Goal: Task Accomplishment & Management: Use online tool/utility

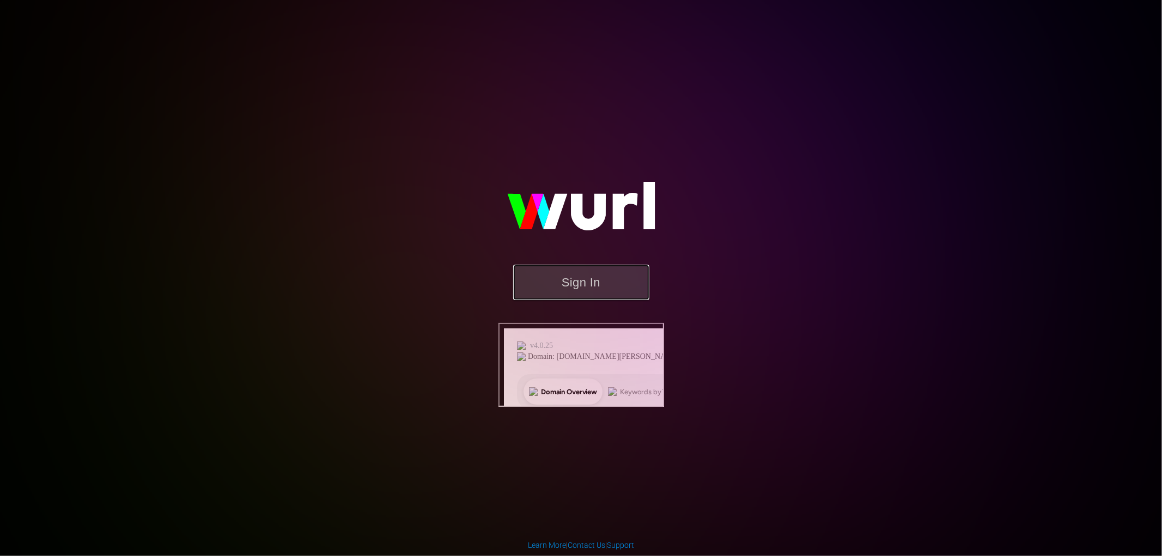
click at [542, 300] on button "Sign In" at bounding box center [581, 282] width 136 height 35
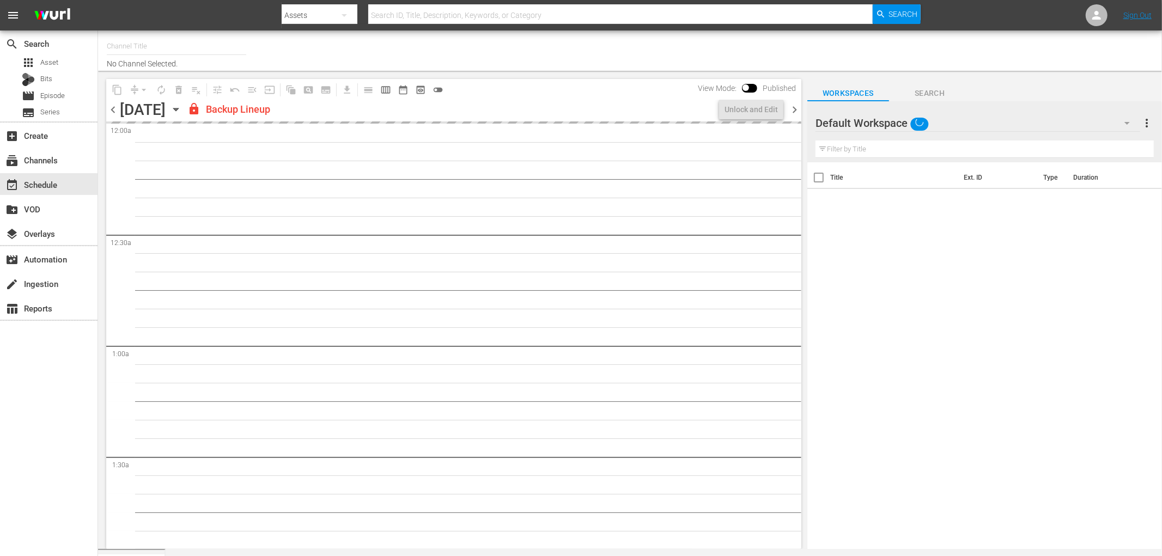
type input "DREAD TV (1522)"
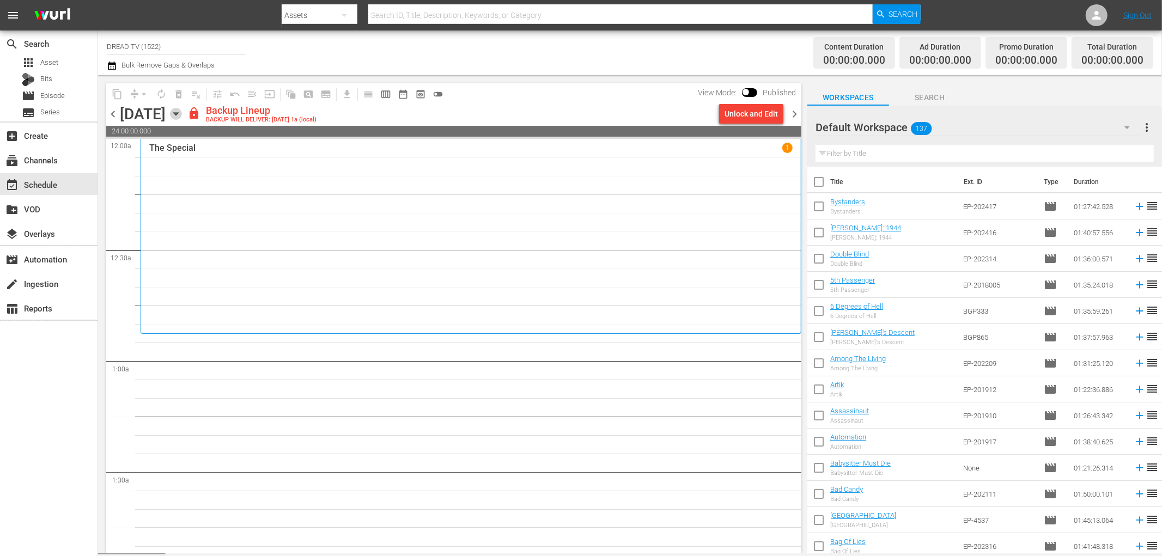
click at [182, 117] on icon "button" at bounding box center [176, 114] width 12 height 12
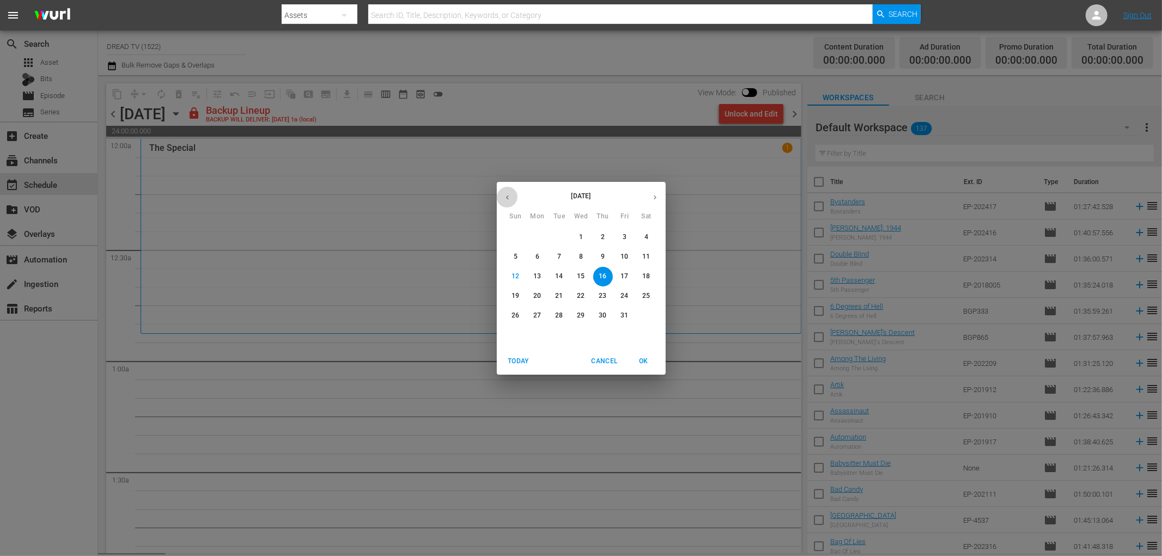
click at [505, 199] on icon "button" at bounding box center [507, 197] width 8 height 8
click at [651, 198] on icon "button" at bounding box center [655, 197] width 8 height 8
click at [651, 196] on icon "button" at bounding box center [655, 197] width 8 height 8
click at [507, 193] on icon "button" at bounding box center [507, 197] width 8 height 8
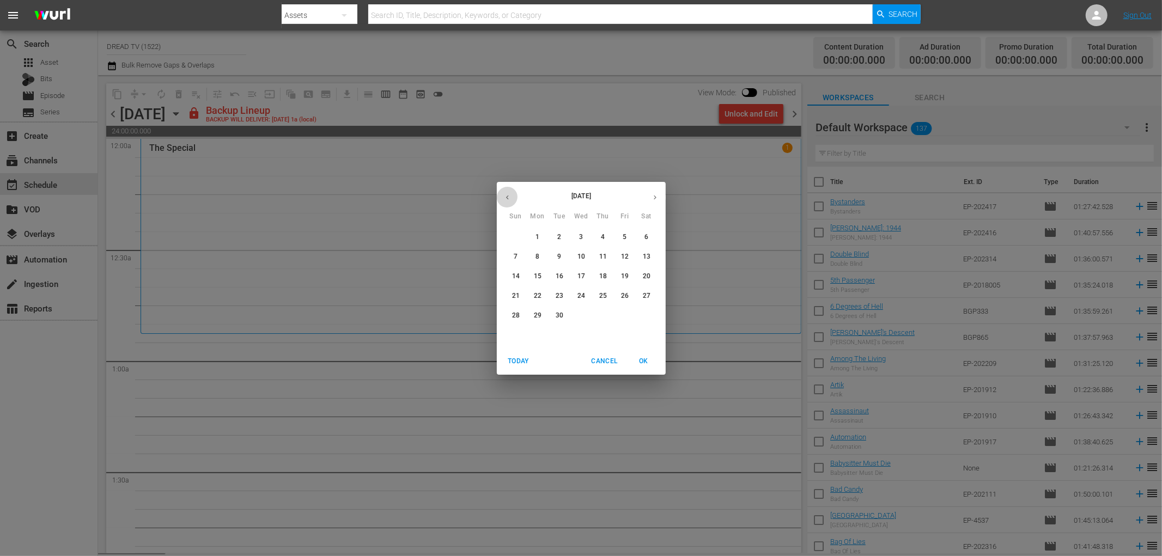
click at [507, 193] on icon "button" at bounding box center [507, 197] width 8 height 8
click at [603, 293] on p "21" at bounding box center [602, 295] width 8 height 9
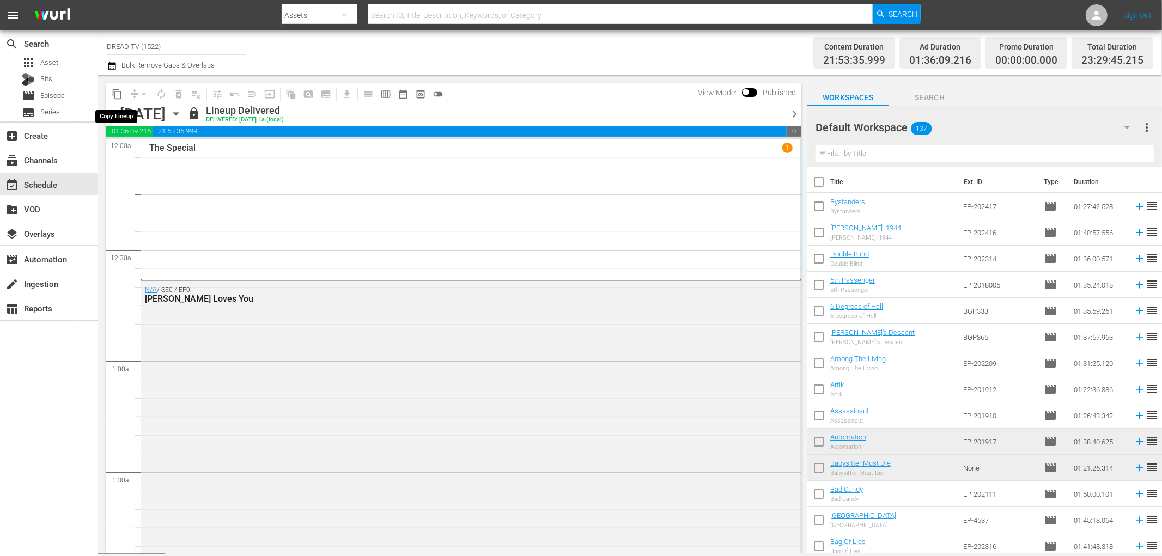
click at [120, 100] on button "content_copy" at bounding box center [116, 93] width 17 height 17
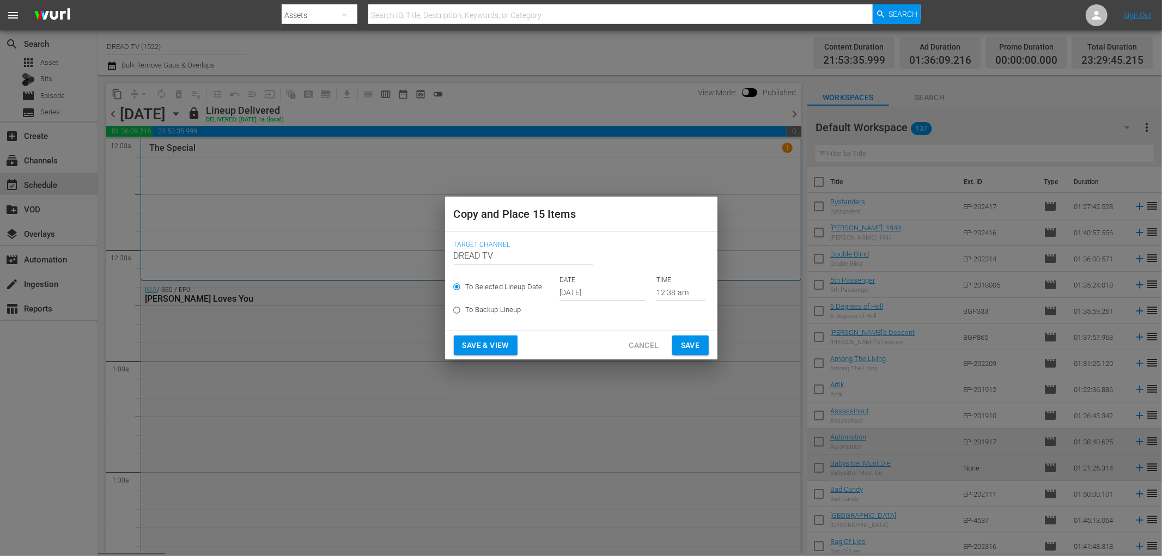
click at [602, 296] on input "[DATE]" at bounding box center [602, 293] width 86 height 16
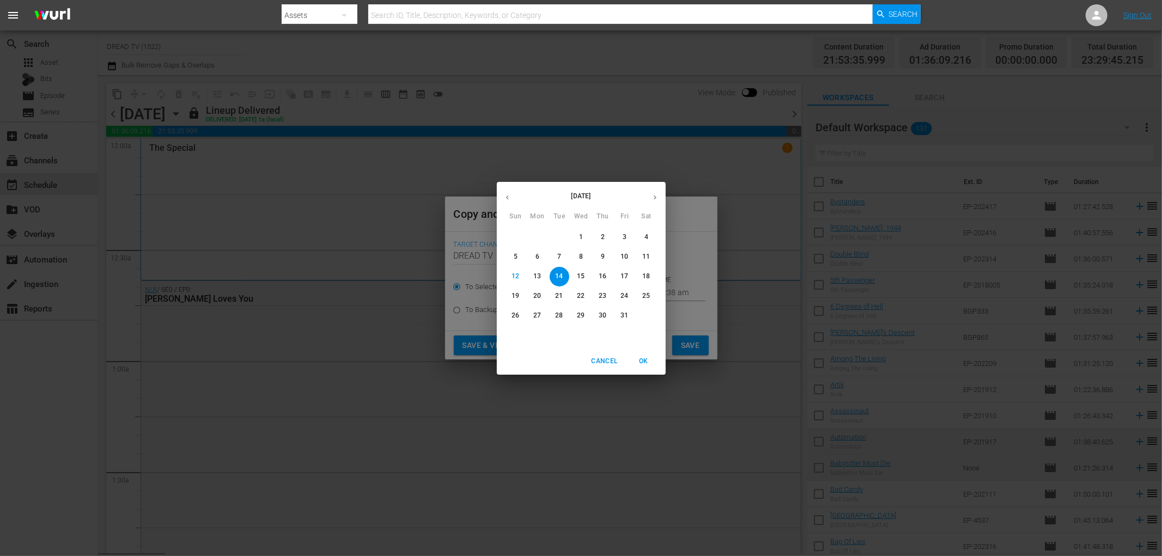
click at [649, 198] on button "button" at bounding box center [654, 197] width 21 height 21
click at [506, 197] on icon "button" at bounding box center [507, 197] width 3 height 4
click at [603, 279] on p "16" at bounding box center [602, 276] width 8 height 9
type input "[DATE]"
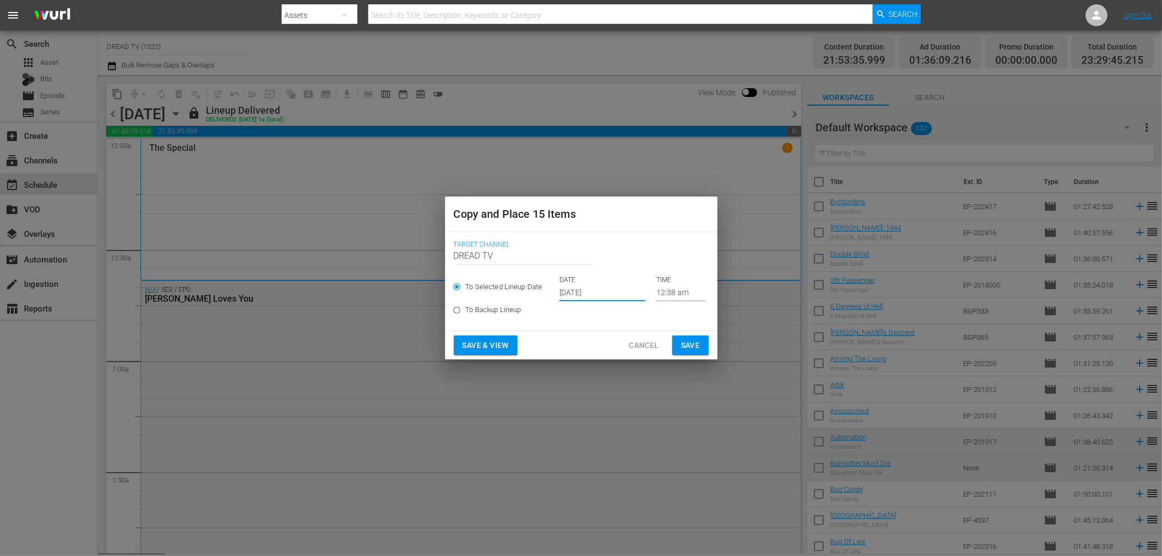
click at [506, 336] on button "Save & View" at bounding box center [486, 345] width 64 height 20
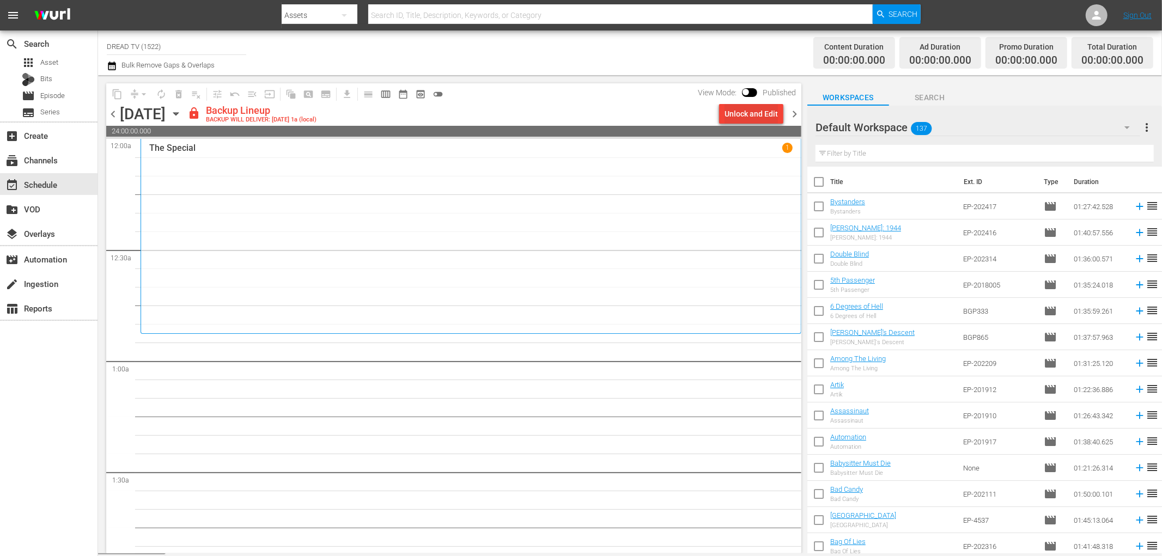
click at [770, 114] on div "Unlock and Edit" at bounding box center [750, 114] width 53 height 20
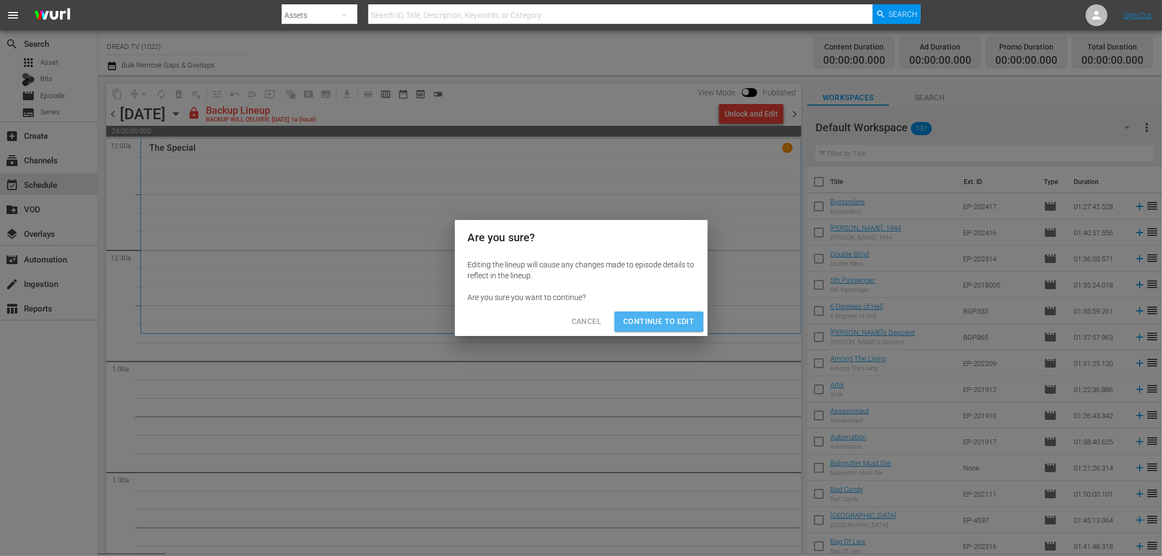
click at [656, 322] on span "Continue to Edit" at bounding box center [658, 322] width 71 height 14
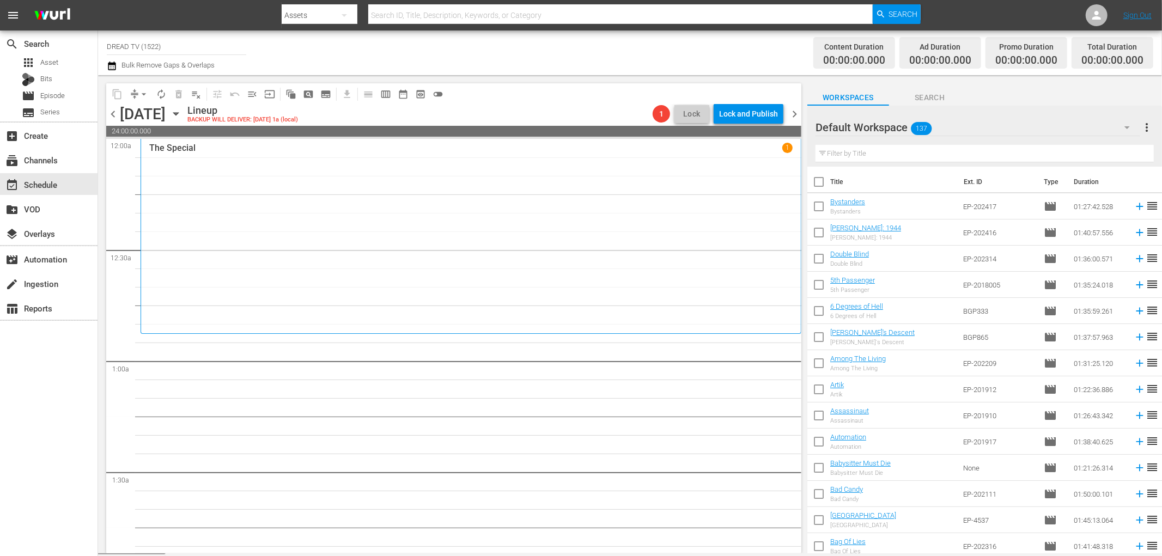
click at [182, 113] on icon "button" at bounding box center [176, 114] width 12 height 12
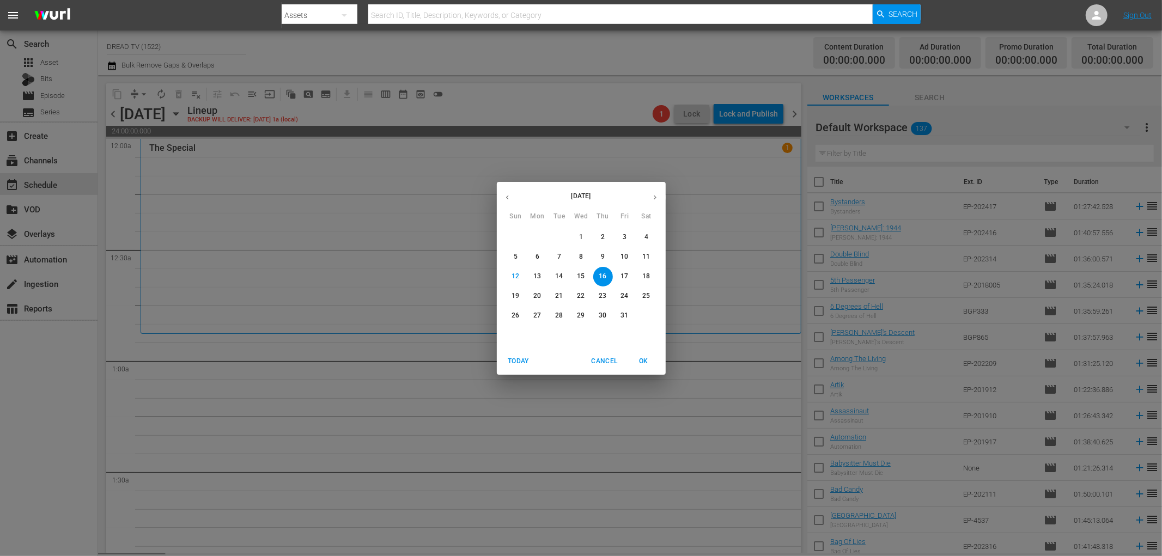
click at [502, 200] on button "button" at bounding box center [507, 197] width 21 height 21
click at [503, 200] on button "button" at bounding box center [507, 197] width 21 height 21
click at [608, 297] on span "21" at bounding box center [603, 295] width 20 height 9
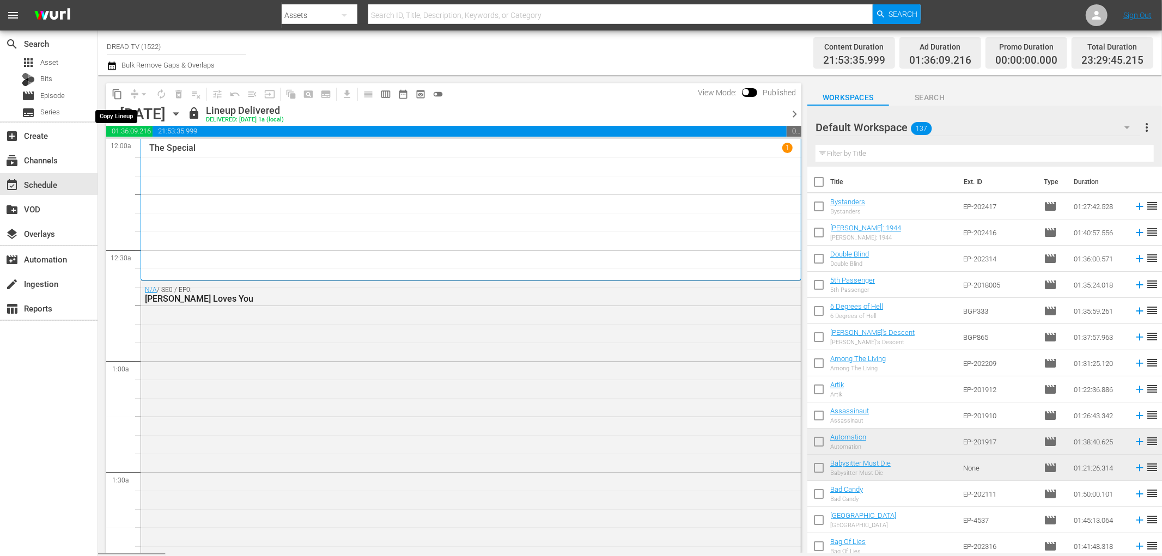
click at [118, 94] on span "content_copy" at bounding box center [117, 94] width 11 height 11
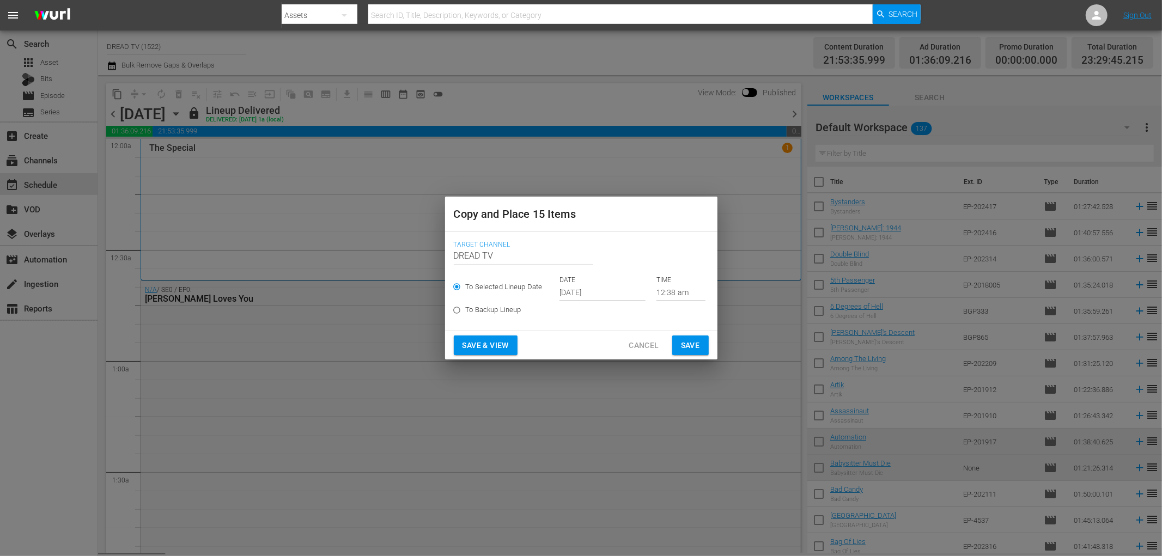
click at [586, 290] on input "[DATE]" at bounding box center [602, 293] width 86 height 16
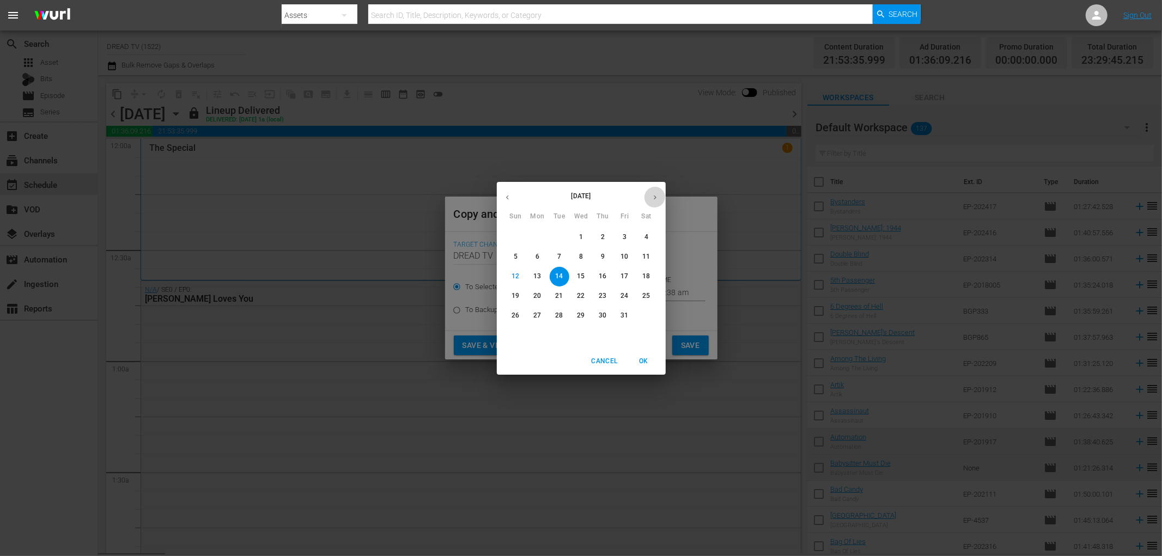
click at [651, 198] on icon "button" at bounding box center [655, 197] width 8 height 8
click at [651, 200] on icon "button" at bounding box center [655, 197] width 8 height 8
click at [509, 203] on button "button" at bounding box center [507, 197] width 21 height 21
click at [507, 200] on icon "button" at bounding box center [507, 197] width 8 height 8
click at [602, 279] on p "16" at bounding box center [602, 276] width 8 height 9
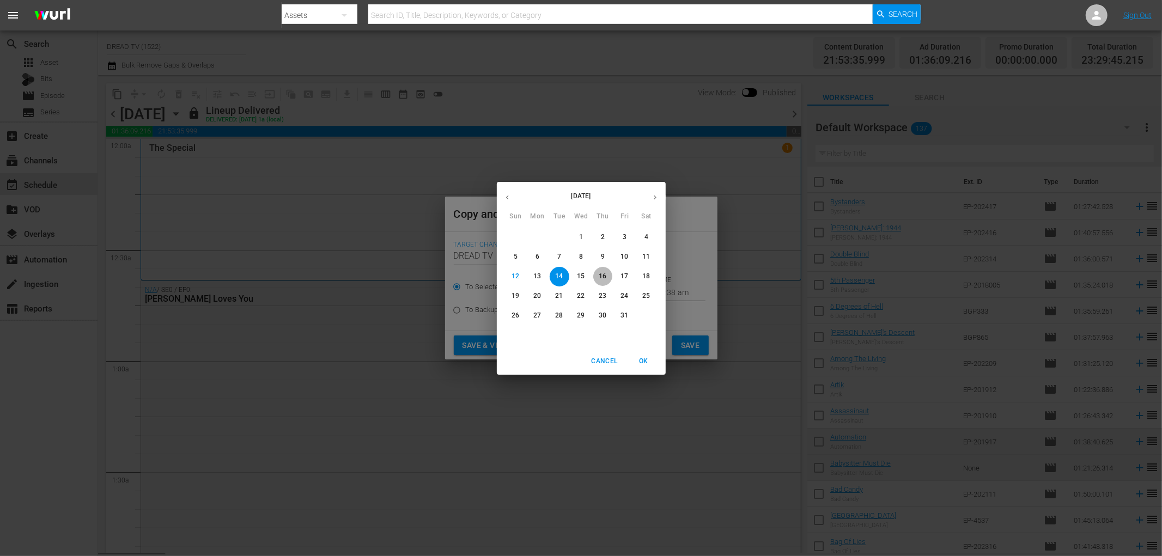
type input "[DATE]"
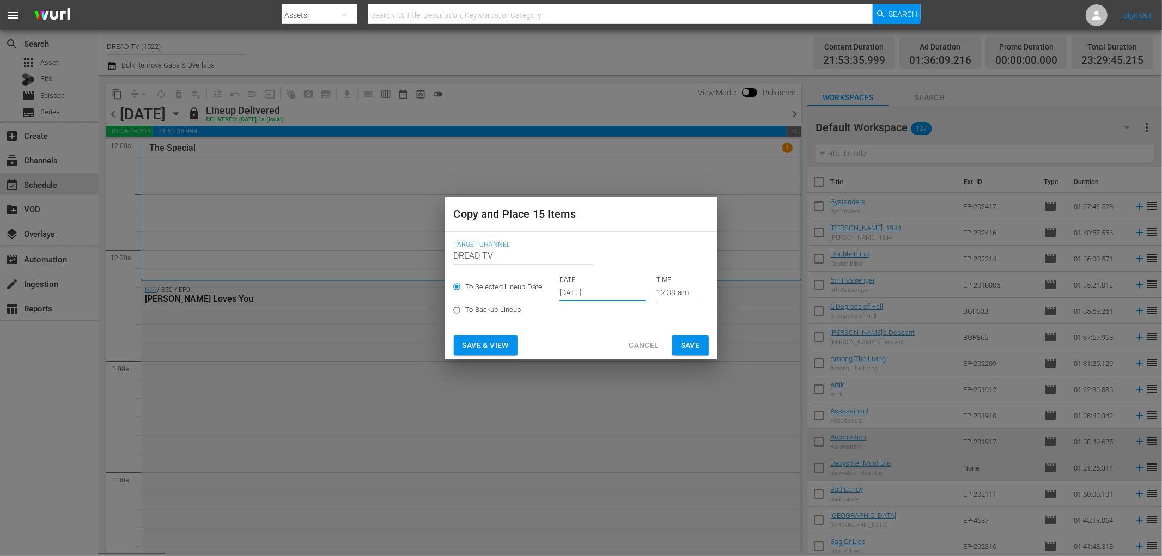
click at [488, 341] on span "Save & View" at bounding box center [485, 346] width 46 height 14
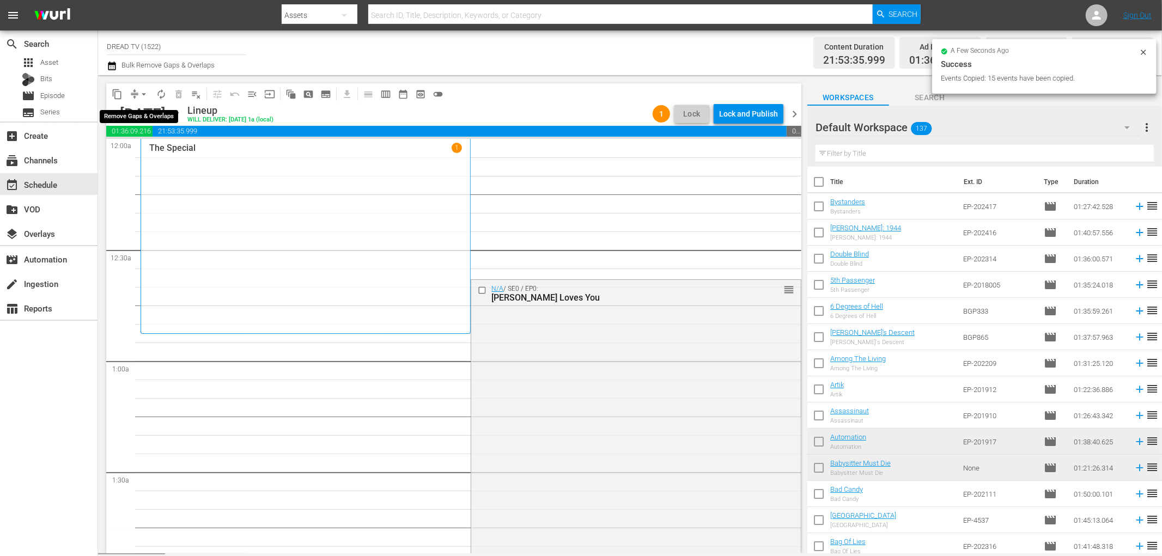
click at [139, 101] on button "arrow_drop_down" at bounding box center [143, 93] width 17 height 17
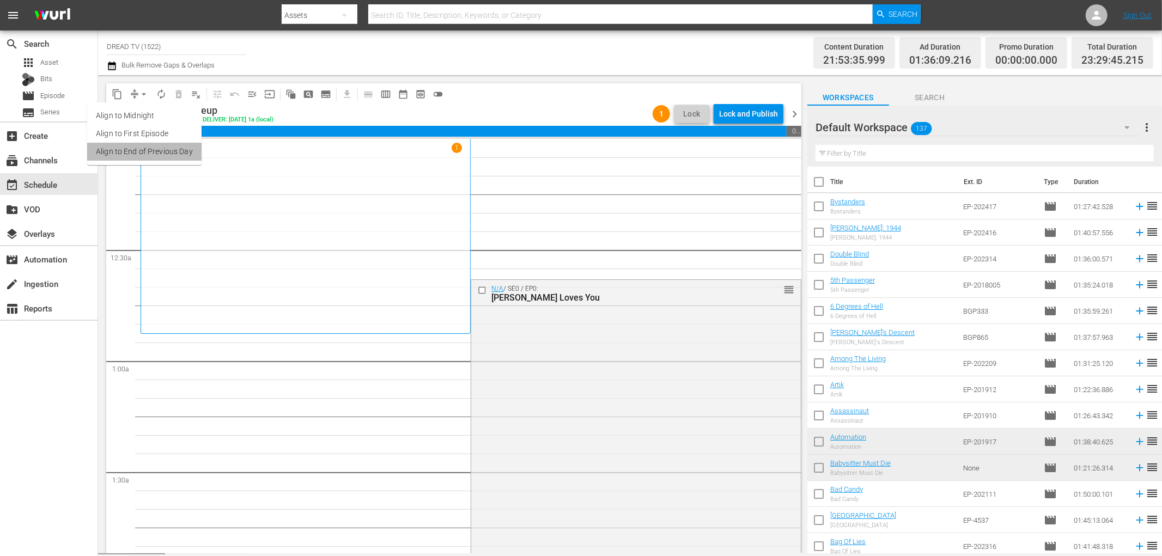
click at [180, 151] on li "Align to End of Previous Day" at bounding box center [144, 152] width 114 height 18
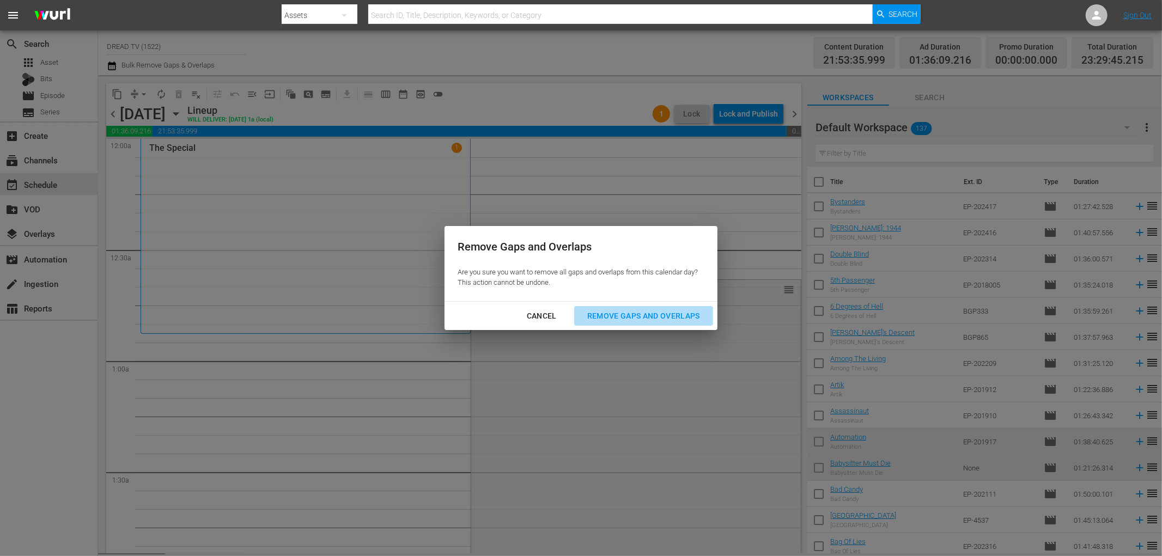
click at [662, 316] on div "Remove Gaps and Overlaps" at bounding box center [643, 316] width 130 height 14
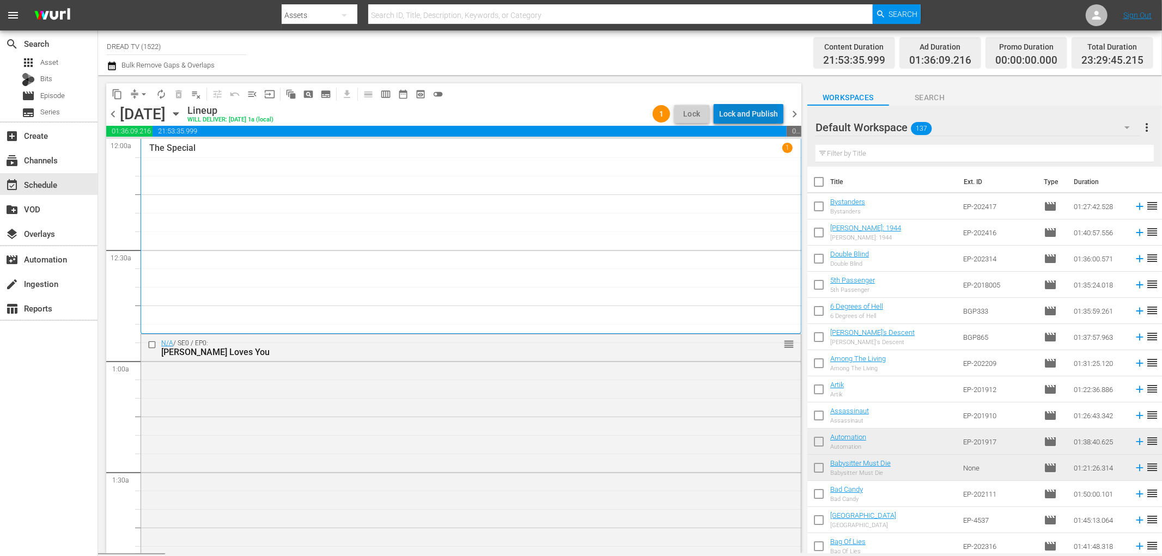
click at [754, 112] on div "Lock and Publish" at bounding box center [748, 114] width 59 height 20
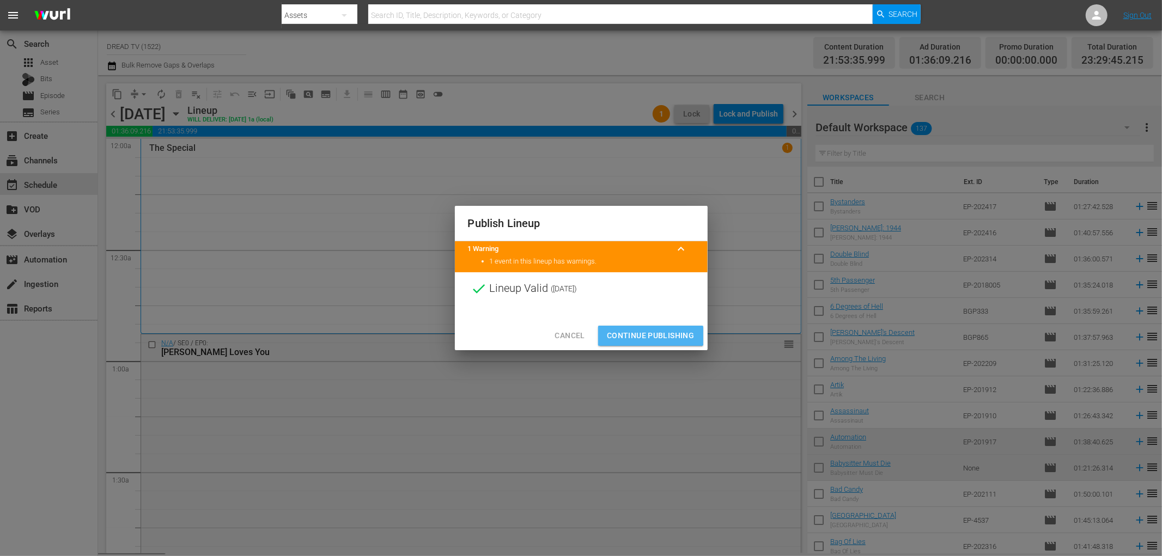
click at [650, 335] on span "Continue Publishing" at bounding box center [651, 336] width 88 height 14
